Goal: Transaction & Acquisition: Book appointment/travel/reservation

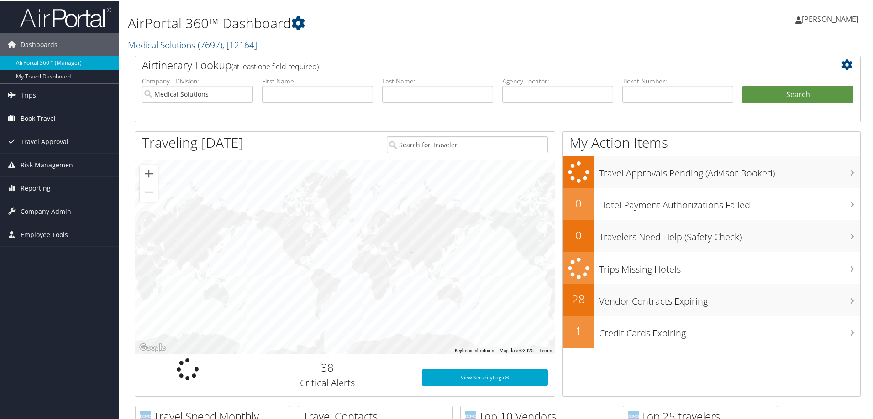
click at [33, 114] on span "Book Travel" at bounding box center [38, 117] width 35 height 23
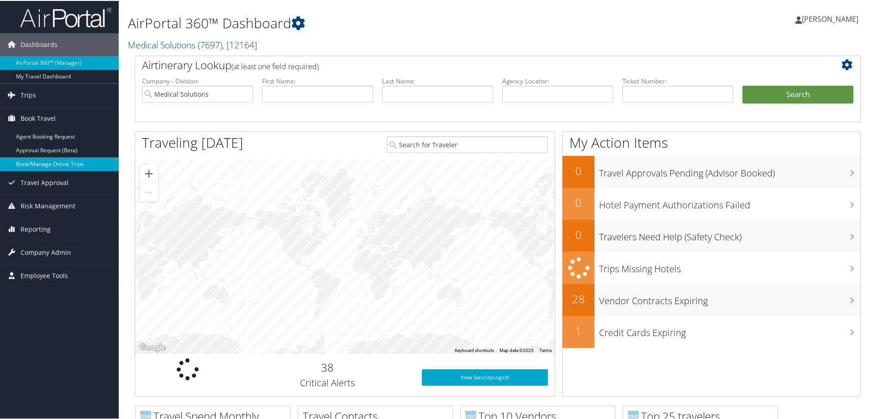
click at [49, 161] on link "Book/Manage Online Trips" at bounding box center [59, 164] width 119 height 14
